Goal: Transaction & Acquisition: Obtain resource

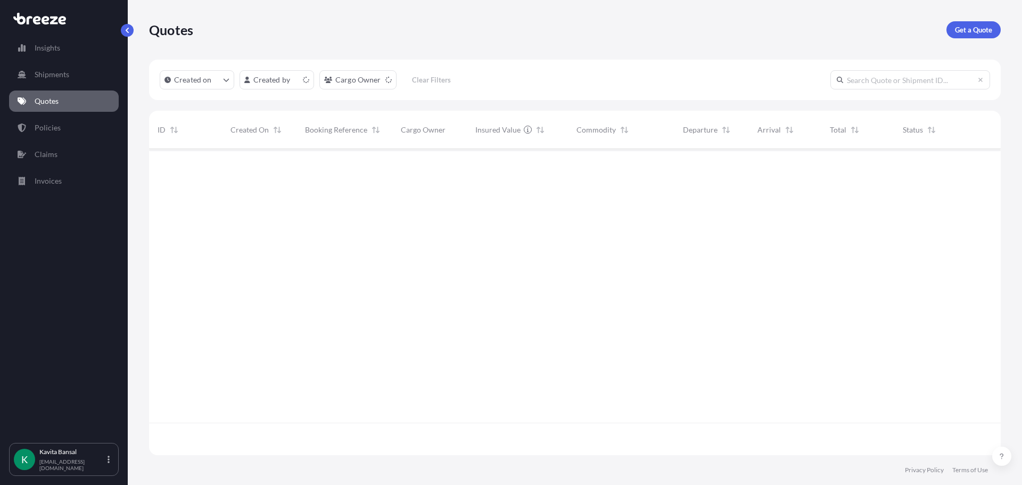
scroll to position [304, 844]
click at [978, 29] on p "Get a Quote" at bounding box center [973, 29] width 37 height 11
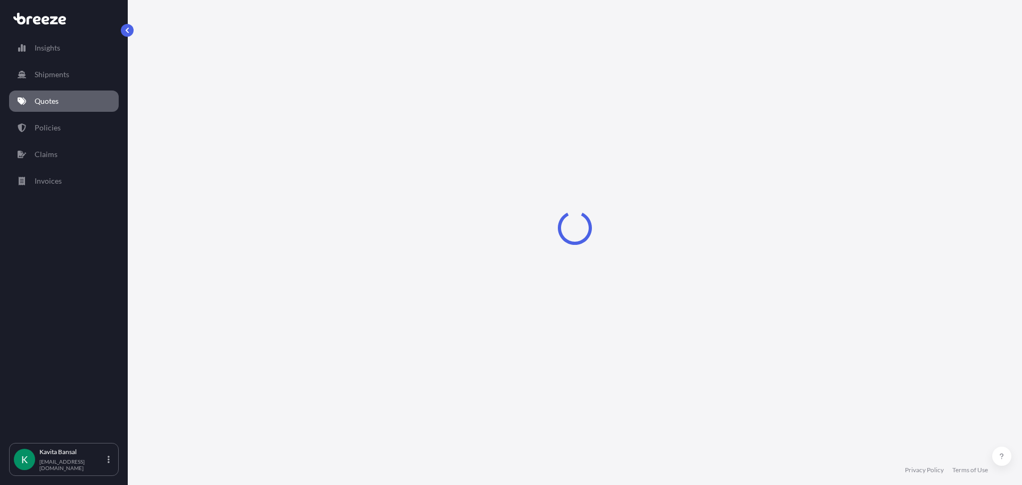
select select "Sea"
select select "1"
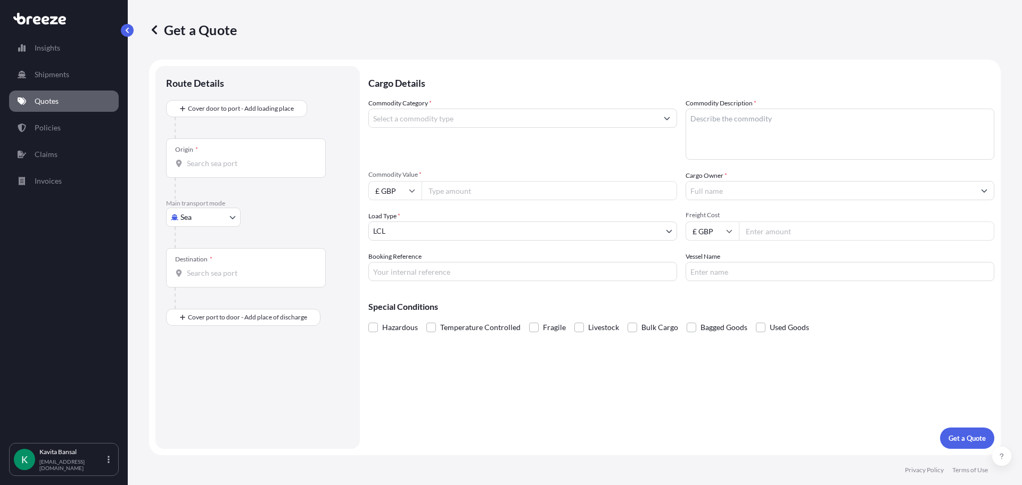
click at [197, 212] on body "Insights Shipments Quotes Policies Claims Invoices K [PERSON_NAME] [EMAIL_ADDRE…" at bounding box center [511, 242] width 1022 height 485
click at [218, 280] on div "Sea Air Road Rail" at bounding box center [203, 273] width 75 height 85
select select "Road"
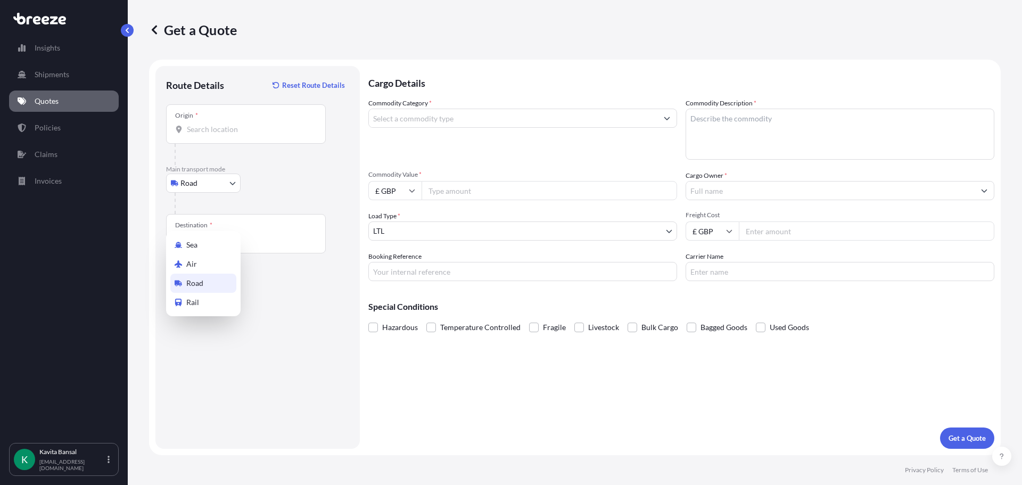
click at [218, 281] on div "Route Details Reset Route Details Place of loading Road Road Rail Origin * Main…" at bounding box center [257, 257] width 183 height 361
click at [253, 136] on div "Origin *" at bounding box center [246, 123] width 160 height 39
click at [253, 135] on input "Origin *" at bounding box center [250, 129] width 126 height 11
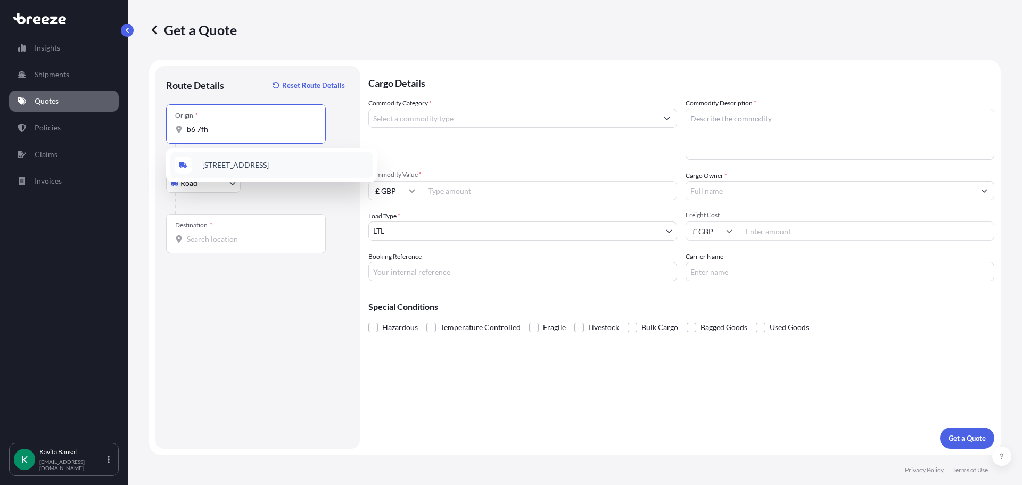
click at [265, 164] on span "[STREET_ADDRESS]" at bounding box center [235, 165] width 67 height 11
type input "[STREET_ADDRESS]"
click at [208, 244] on div "Destination *" at bounding box center [246, 233] width 160 height 39
click at [208, 244] on input "Destination *" at bounding box center [250, 239] width 126 height 11
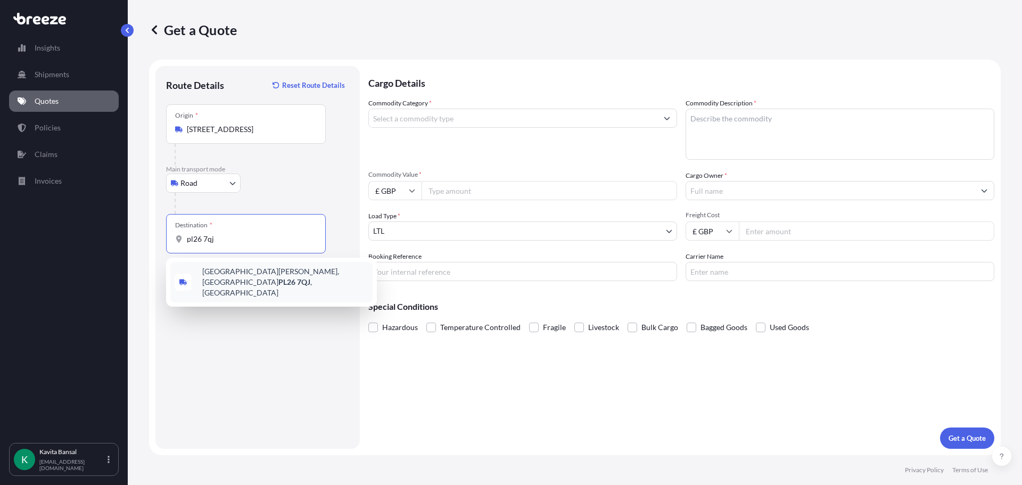
click at [237, 275] on span "[GEOGRAPHIC_DATA][PERSON_NAME], [GEOGRAPHIC_DATA] , [GEOGRAPHIC_DATA]" at bounding box center [285, 282] width 166 height 32
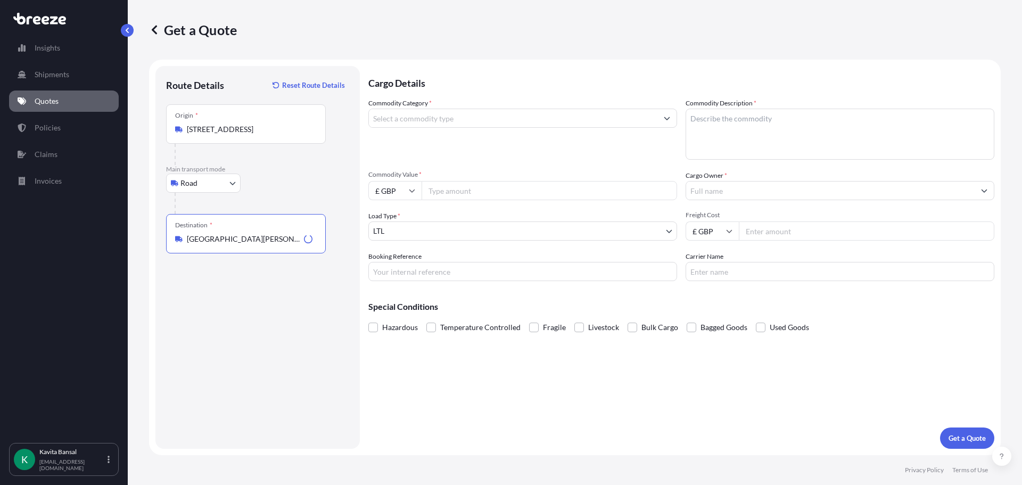
type input "[GEOGRAPHIC_DATA][PERSON_NAME], [GEOGRAPHIC_DATA], [GEOGRAPHIC_DATA]"
click at [445, 108] on div "Commodity Category *" at bounding box center [522, 129] width 309 height 62
click at [446, 117] on input "Commodity Category *" at bounding box center [513, 118] width 288 height 19
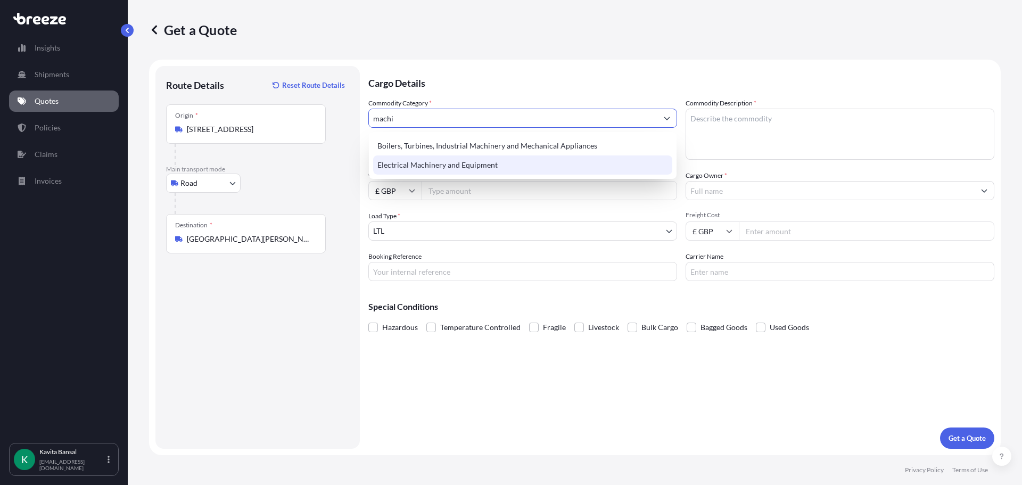
click at [482, 164] on div "Boilers, Turbines, Industrial Machinery and Mechanical Appliances Electrical Ma…" at bounding box center [522, 155] width 299 height 38
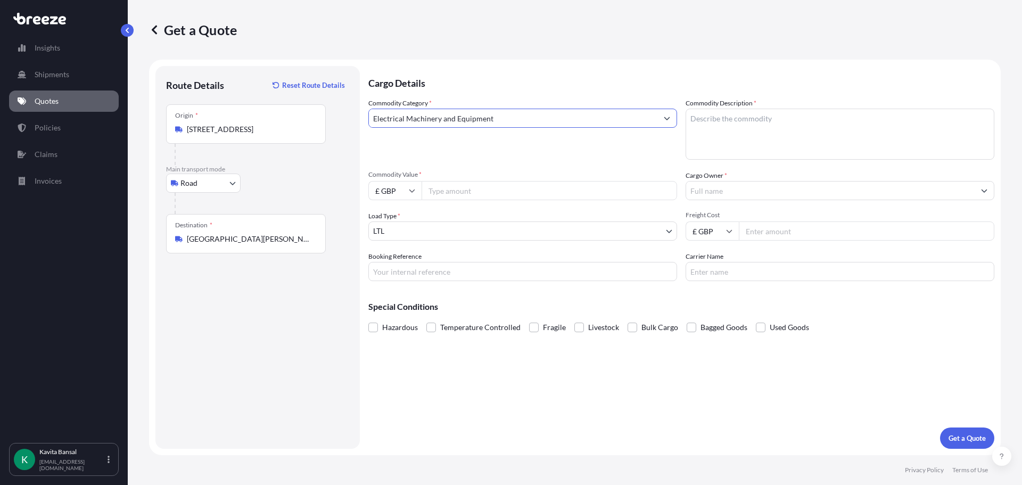
type input "Electrical Machinery and Equipment"
click at [766, 129] on textarea "Commodity Description *" at bounding box center [840, 134] width 309 height 51
type textarea "inverters"
click at [469, 201] on div "Commodity Category * Electrical Machinery and Equipment Commodity Description *…" at bounding box center [681, 189] width 626 height 183
click at [469, 195] on input "Commodity Value *" at bounding box center [549, 190] width 255 height 19
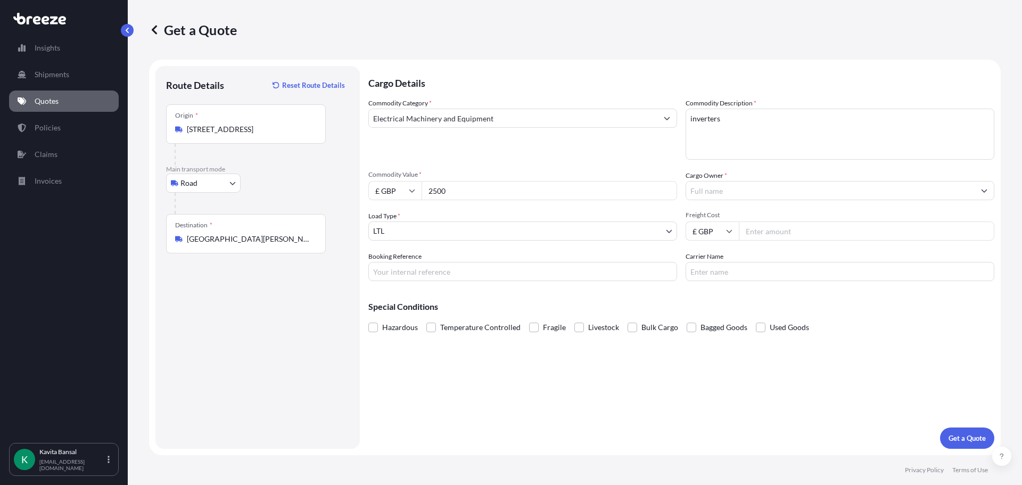
type input "2500"
click at [740, 186] on input "Cargo Owner *" at bounding box center [830, 190] width 288 height 19
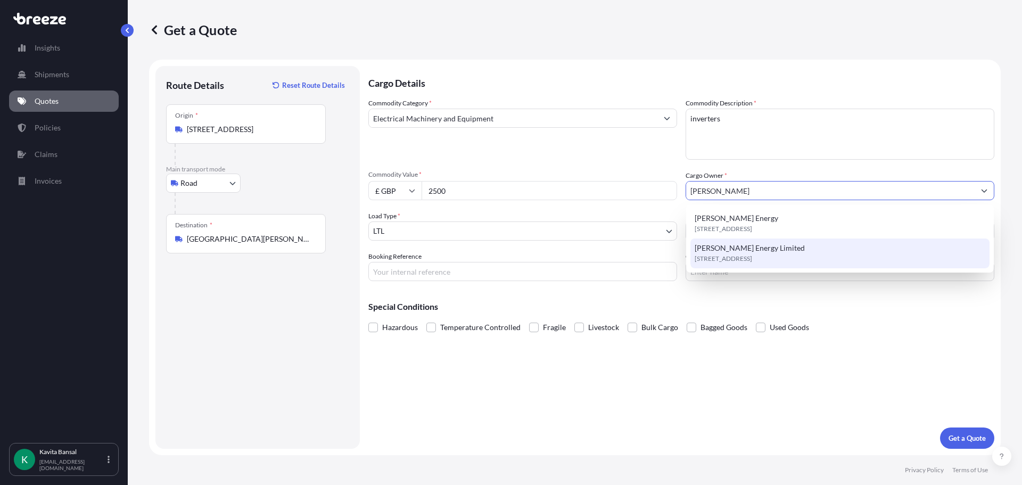
click at [752, 260] on span "[STREET_ADDRESS]" at bounding box center [723, 258] width 57 height 11
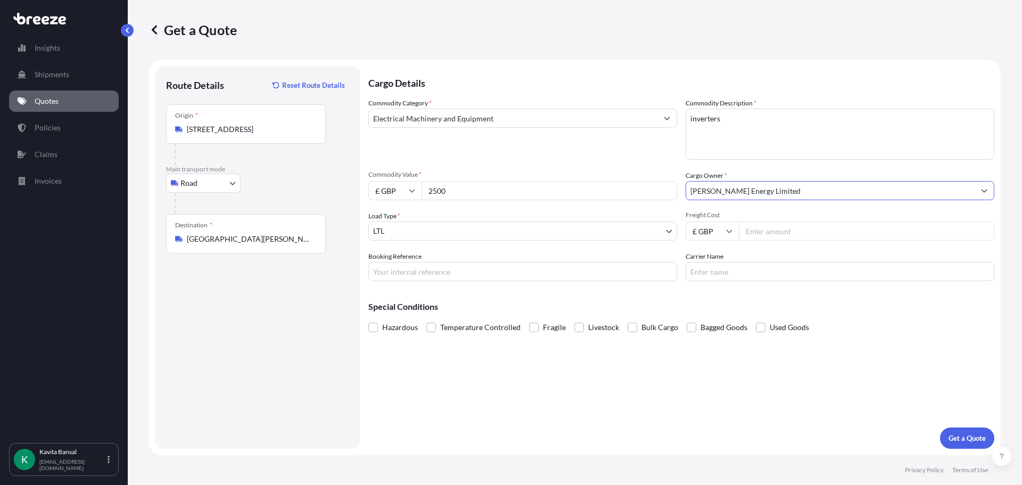
type input "[PERSON_NAME] Energy Limited"
click at [771, 232] on input "Freight Cost" at bounding box center [866, 230] width 255 height 19
type input "2000"
click at [567, 271] on input "Booking Reference" at bounding box center [522, 271] width 309 height 19
type input "Q24463"
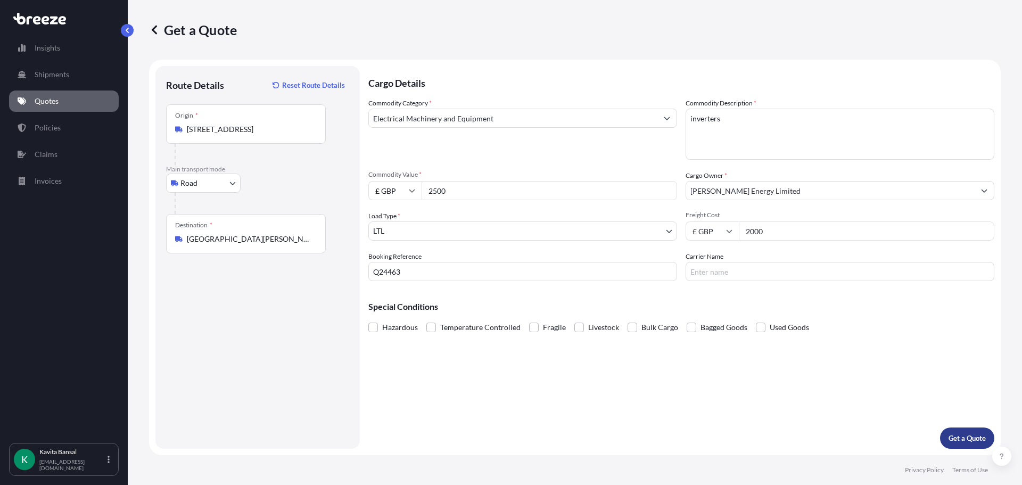
click at [966, 442] on p "Get a Quote" at bounding box center [967, 438] width 37 height 11
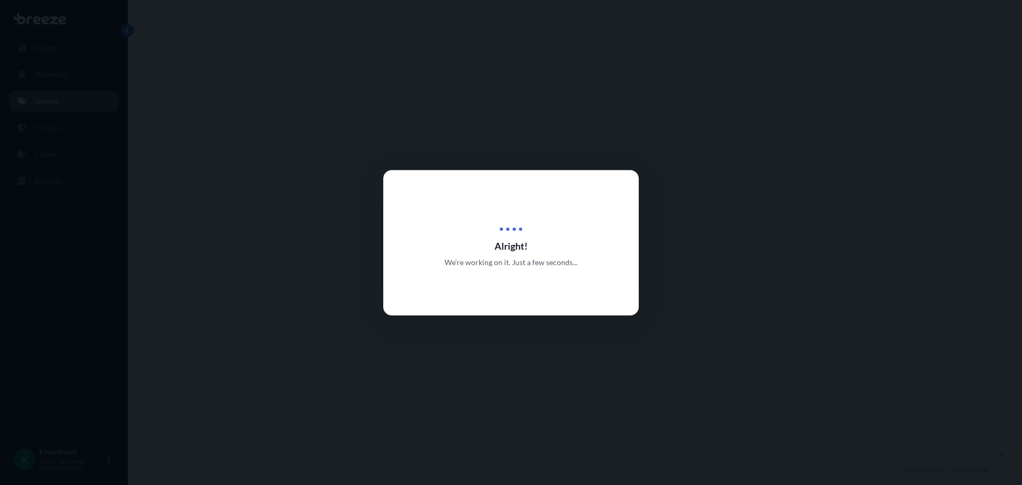
select select "Road"
select select "1"
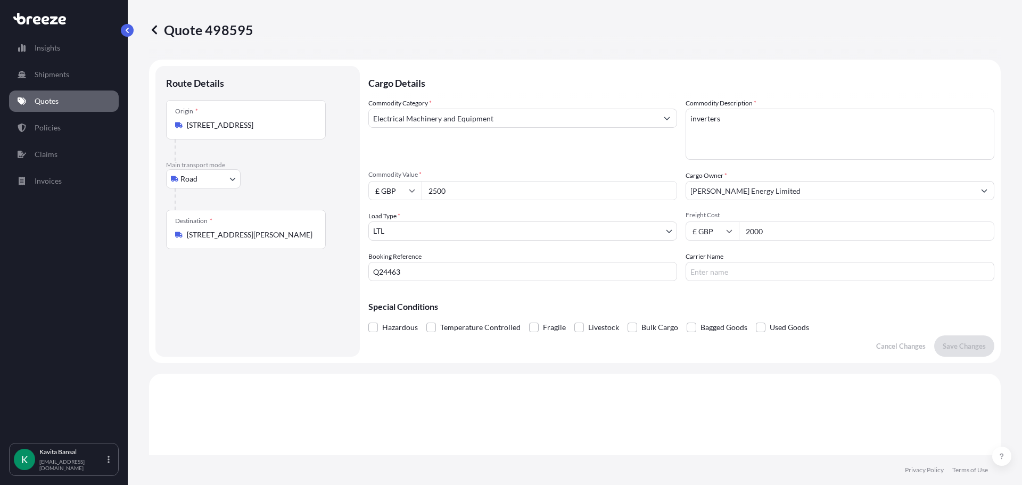
click at [33, 101] on link "Quotes" at bounding box center [64, 100] width 110 height 21
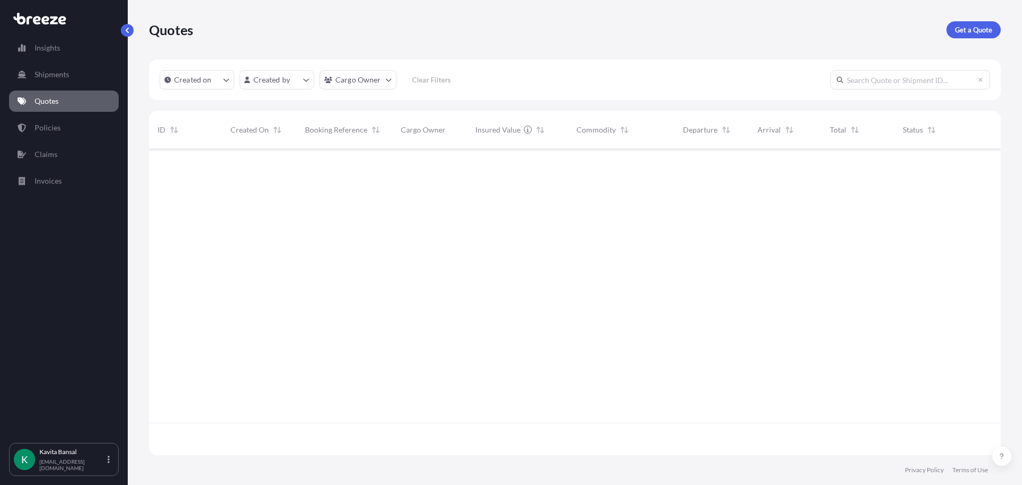
scroll to position [304, 844]
click at [959, 31] on p "Get a Quote" at bounding box center [973, 29] width 37 height 11
select select "Sea"
select select "1"
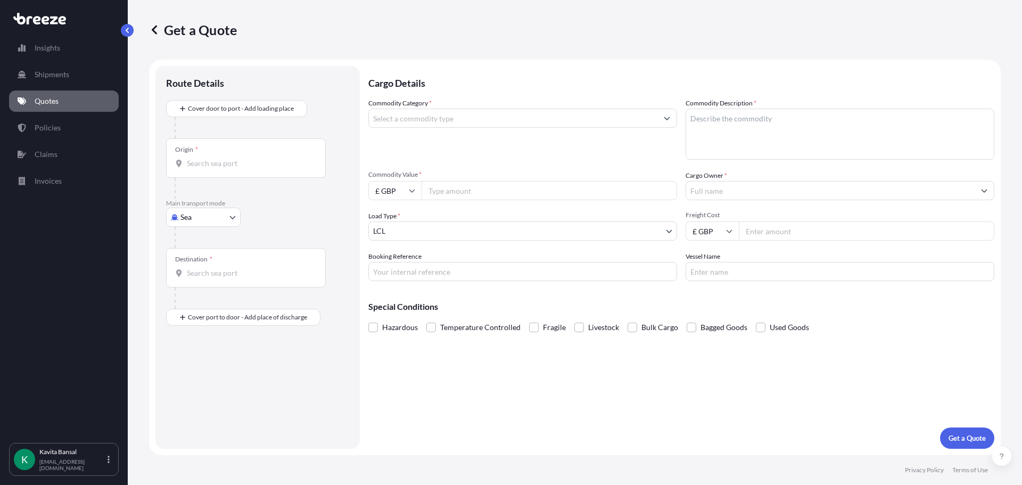
click at [199, 212] on body "Insights Shipments Quotes Policies Claims Invoices K [PERSON_NAME] [EMAIL_ADDRE…" at bounding box center [511, 242] width 1022 height 485
click at [196, 277] on div "Road" at bounding box center [203, 283] width 66 height 19
select select "Road"
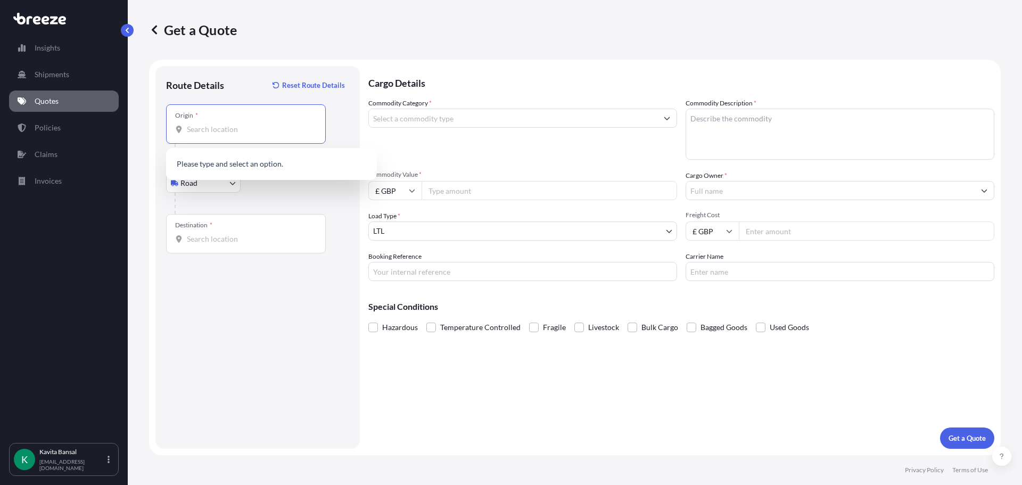
click at [227, 127] on input "Origin *" at bounding box center [250, 129] width 126 height 11
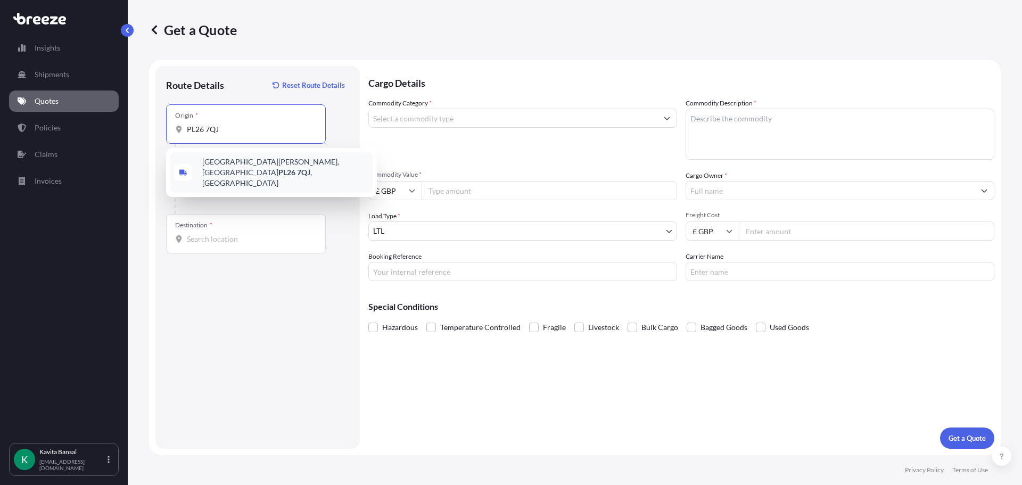
click at [246, 161] on span "[GEOGRAPHIC_DATA][PERSON_NAME], [GEOGRAPHIC_DATA] , [GEOGRAPHIC_DATA]" at bounding box center [285, 172] width 166 height 32
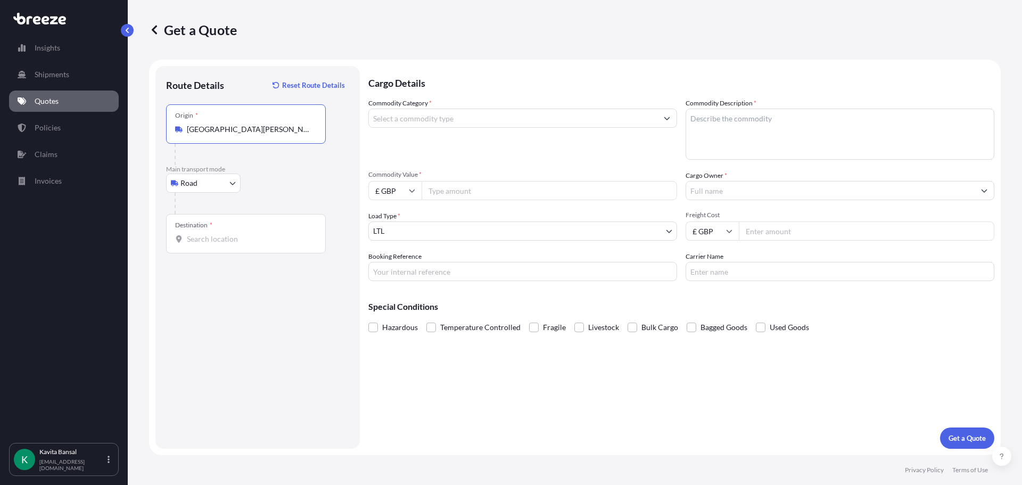
type input "[GEOGRAPHIC_DATA][PERSON_NAME], [GEOGRAPHIC_DATA], [GEOGRAPHIC_DATA]"
click at [227, 243] on input "Destination *" at bounding box center [250, 239] width 126 height 11
type input "[STREET_ADDRESS]"
click at [415, 122] on input "Commodity Category *" at bounding box center [513, 118] width 288 height 19
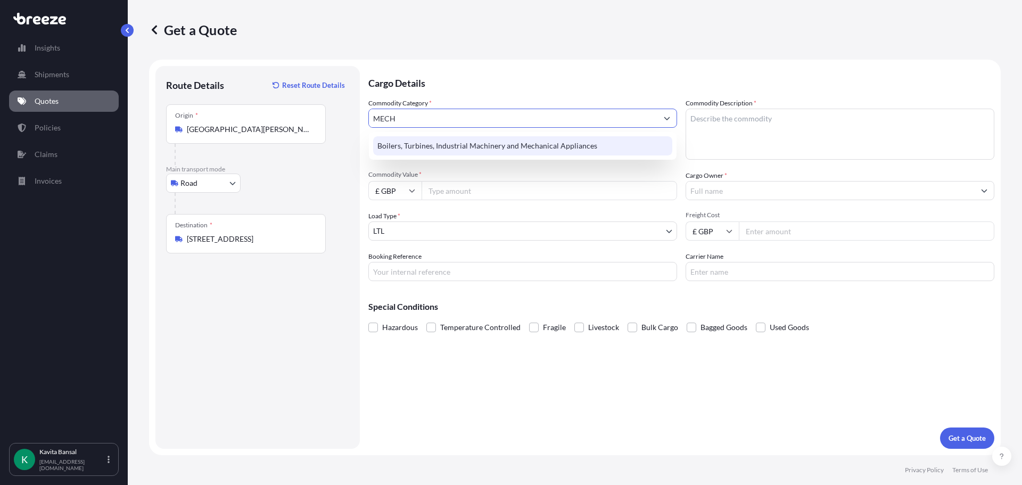
click at [457, 142] on div "Boilers, Turbines, Industrial Machinery and Mechanical Appliances" at bounding box center [522, 145] width 299 height 19
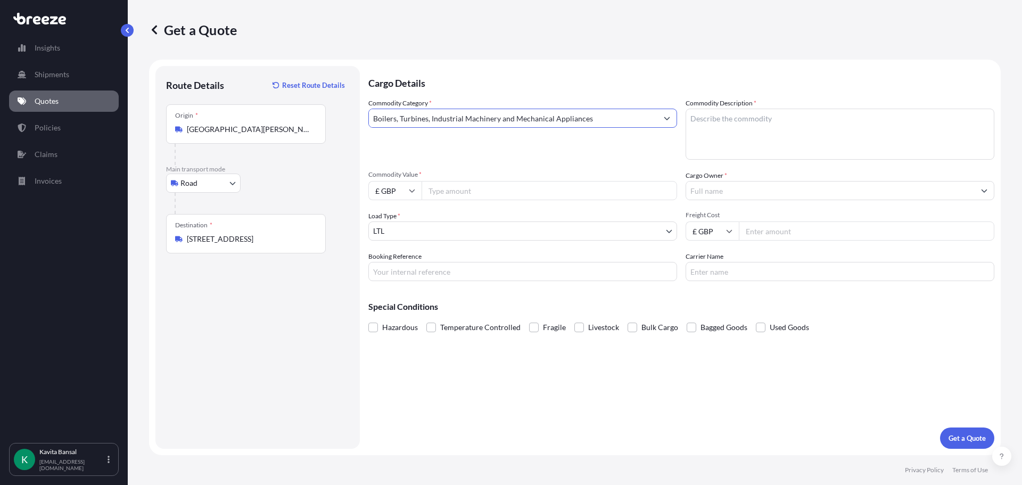
type input "Boilers, Turbines, Industrial Machinery and Mechanical Appliances"
click at [730, 139] on textarea "Commodity Description *" at bounding box center [840, 134] width 309 height 51
type textarea "INVERTER"
click at [452, 188] on input "Commodity Value *" at bounding box center [549, 190] width 255 height 19
type input "2500"
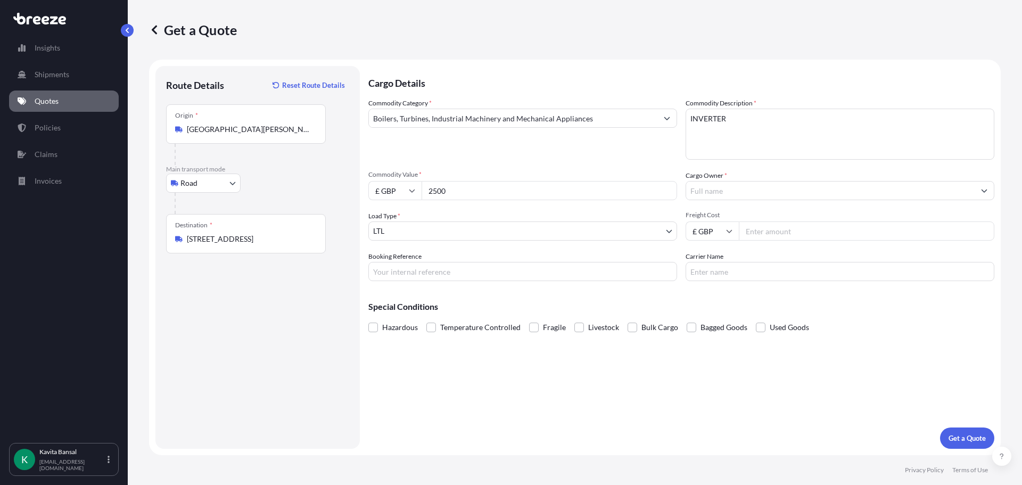
click at [745, 227] on input "Freight Cost" at bounding box center [866, 230] width 255 height 19
type input "2000"
click at [725, 188] on input "Cargo Owner *" at bounding box center [830, 190] width 288 height 19
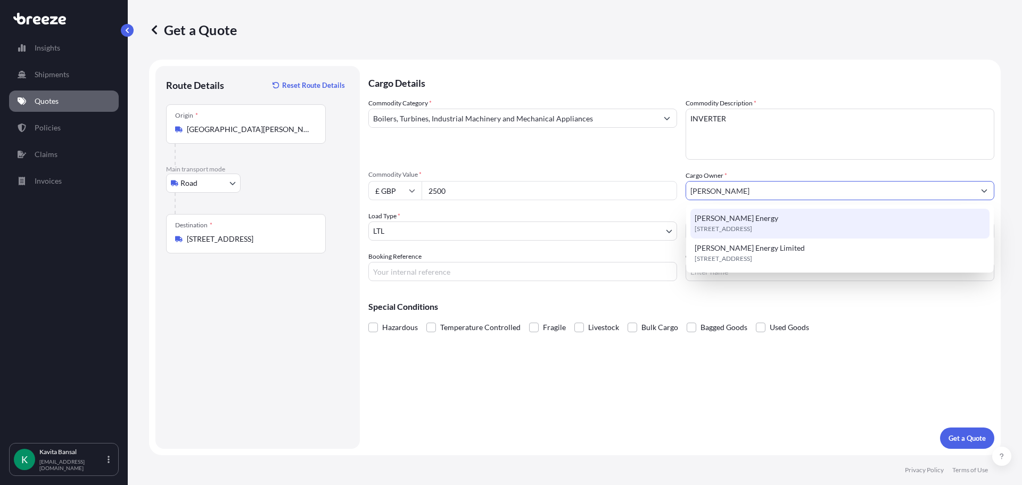
click at [726, 229] on span "[STREET_ADDRESS]" at bounding box center [723, 229] width 57 height 11
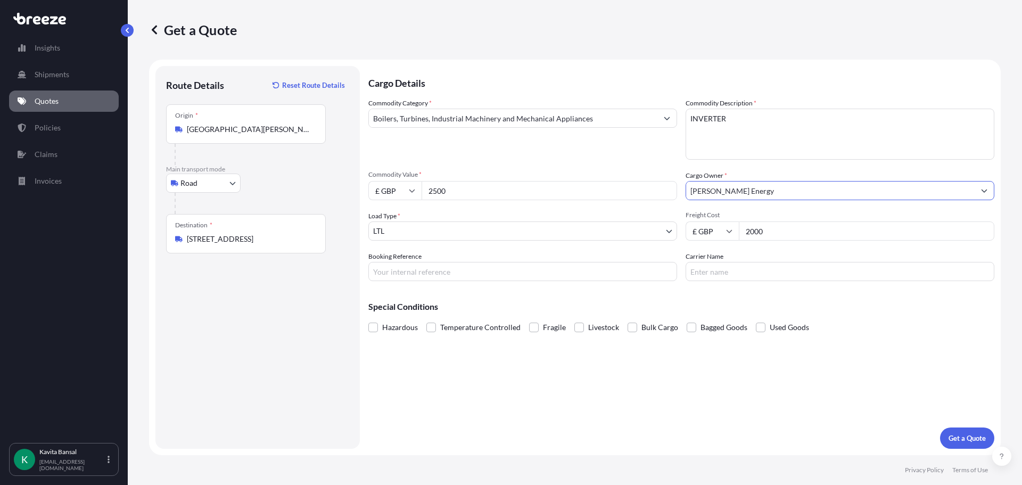
type input "[PERSON_NAME] Energy"
click at [422, 261] on div "Booking Reference" at bounding box center [522, 266] width 309 height 30
click at [430, 275] on input "Booking Reference" at bounding box center [522, 271] width 309 height 19
type input "Q24453"
drag, startPoint x: 760, startPoint y: 327, endPoint x: 833, endPoint y: 354, distance: 78.5
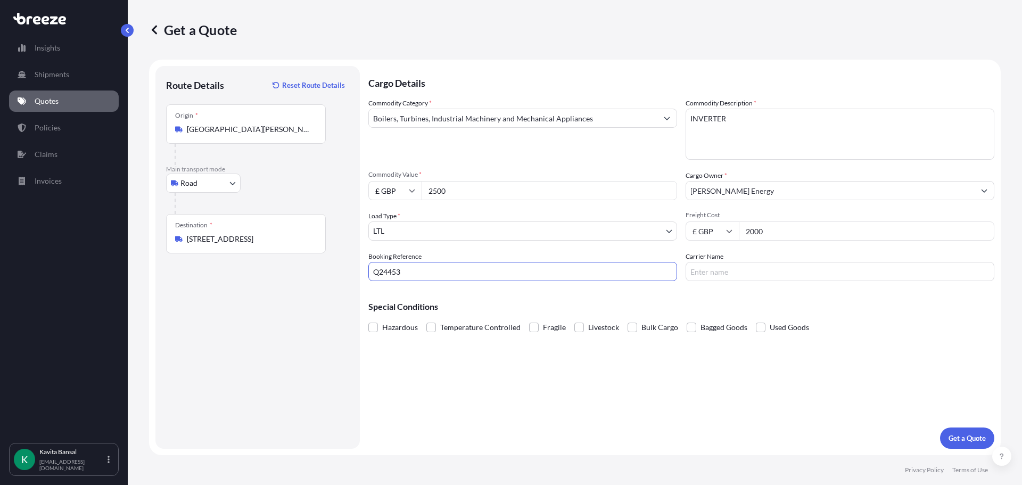
click at [760, 326] on span at bounding box center [761, 328] width 10 height 10
click at [756, 319] on input "Used Goods" at bounding box center [756, 319] width 0 height 0
click at [939, 436] on div "Cargo Details Commodity Category * Boilers, Turbines, Industrial Machinery and …" at bounding box center [681, 257] width 626 height 383
click at [952, 438] on p "Get a Quote" at bounding box center [967, 438] width 37 height 11
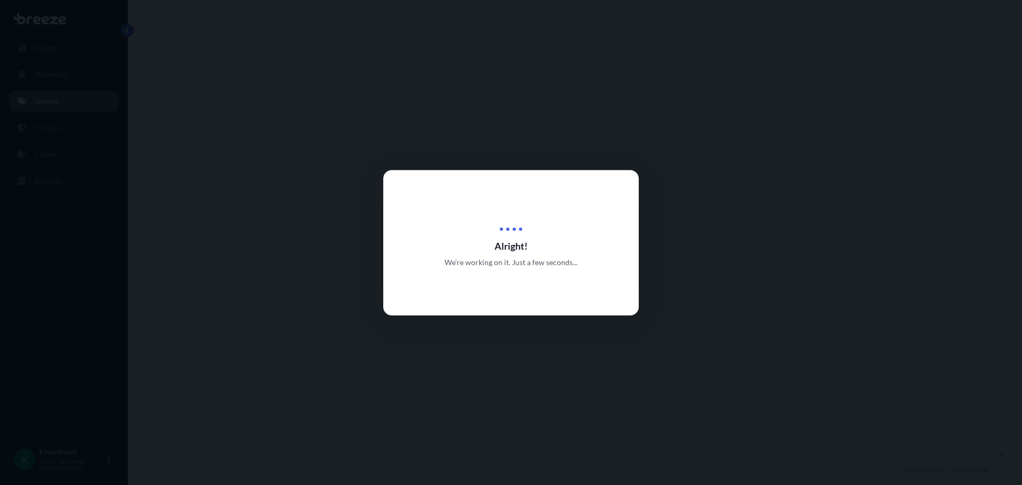
select select "Road"
select select "1"
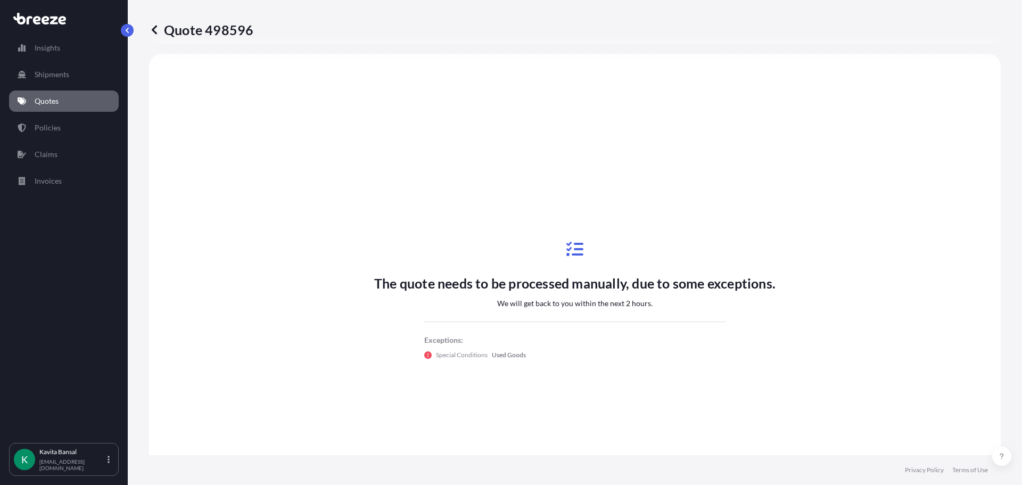
scroll to position [320, 0]
